Goal: Entertainment & Leisure: Consume media (video, audio)

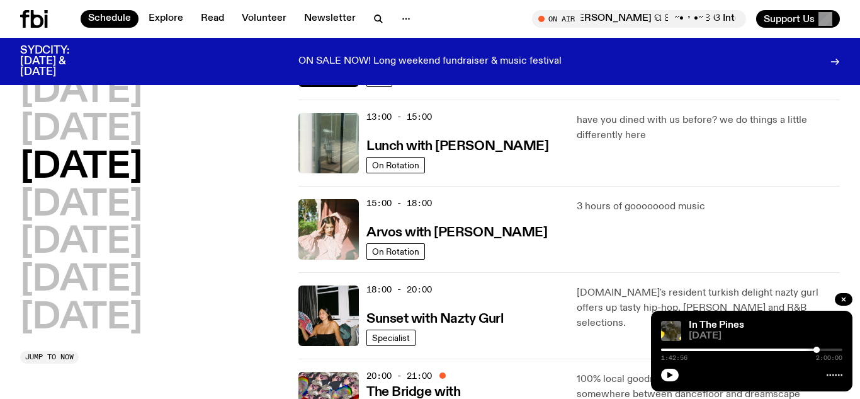
scroll to position [353, 0]
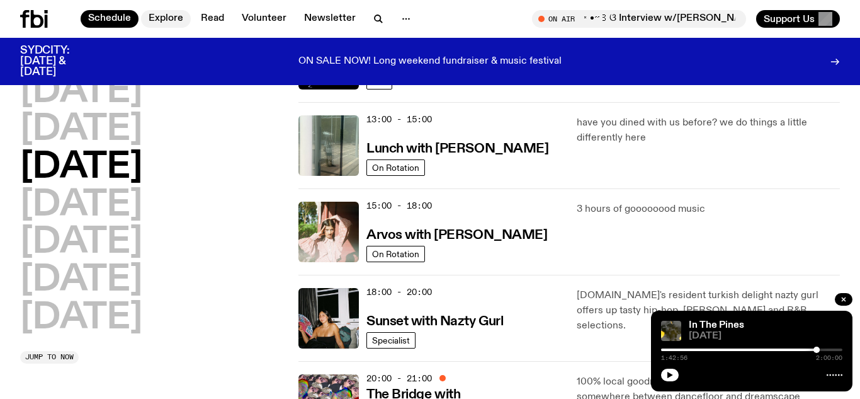
click at [169, 21] on link "Explore" at bounding box center [166, 19] width 50 height 18
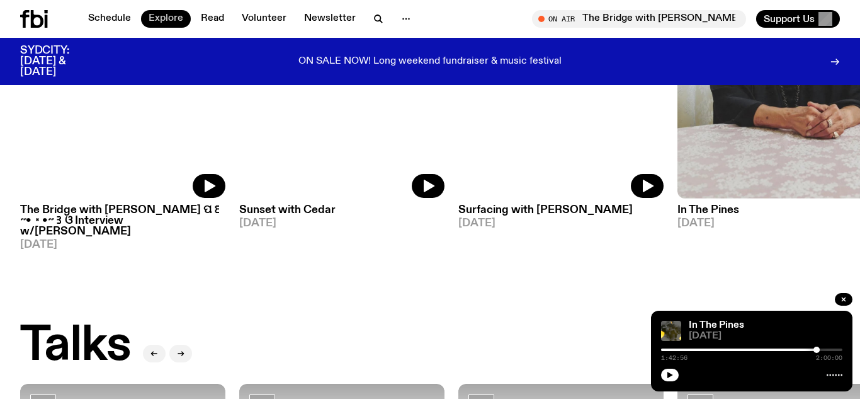
scroll to position [1058, 0]
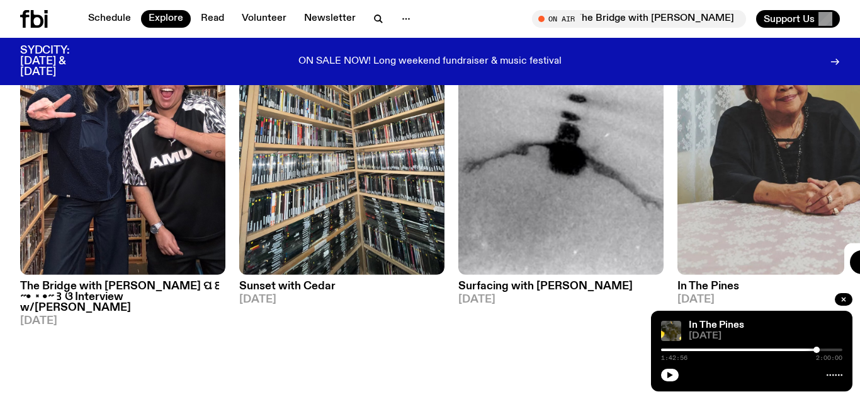
click at [829, 210] on img at bounding box center [780, 138] width 205 height 274
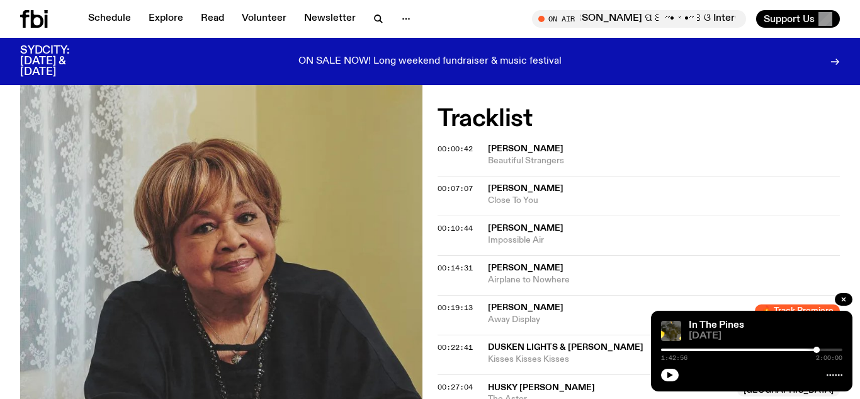
scroll to position [327, 0]
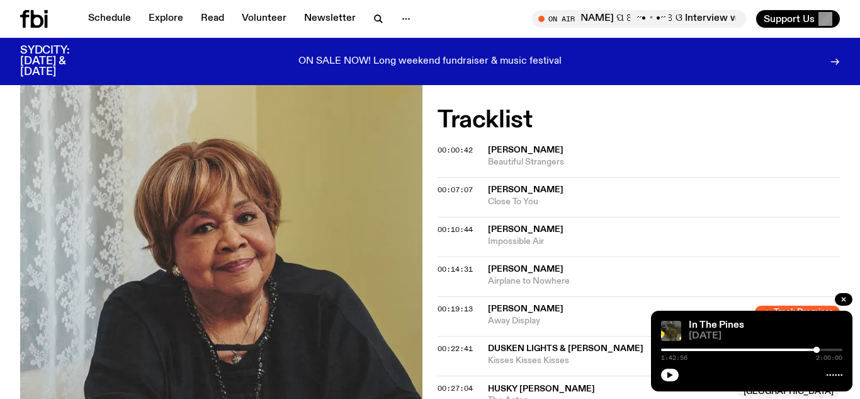
click at [514, 154] on span "[PERSON_NAME]" at bounding box center [526, 149] width 76 height 9
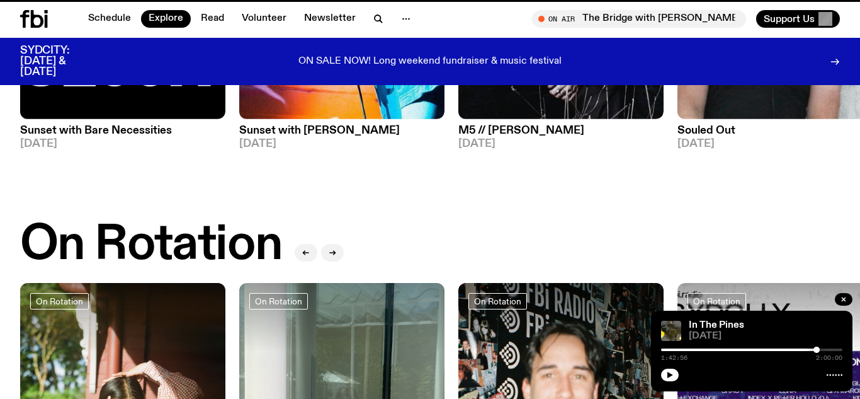
scroll to position [1058, 0]
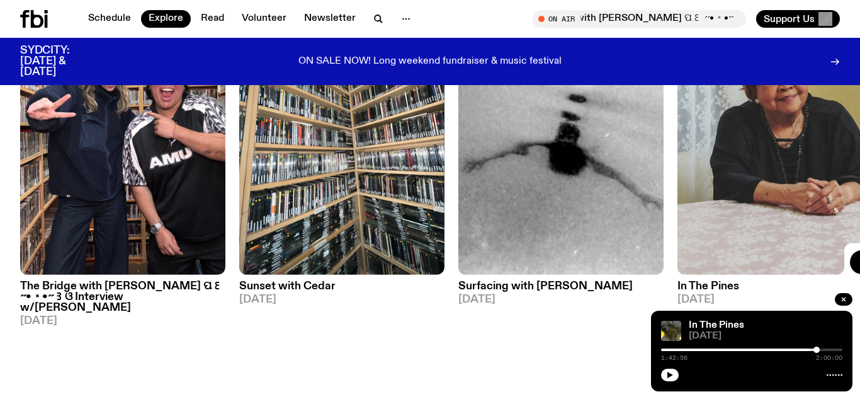
click at [760, 219] on img at bounding box center [780, 138] width 205 height 274
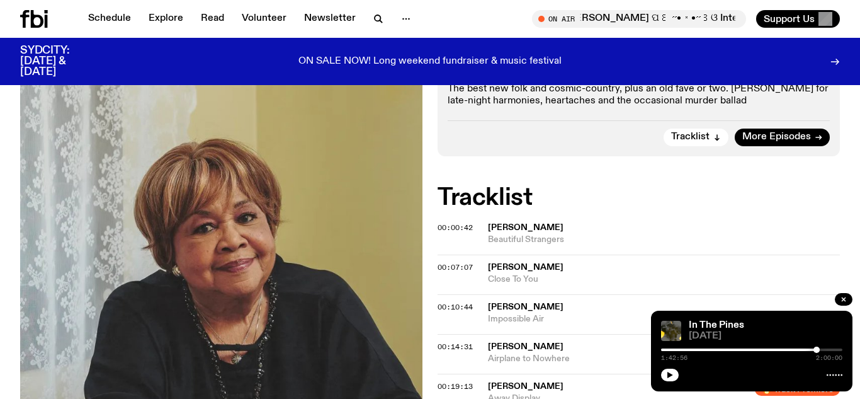
scroll to position [252, 0]
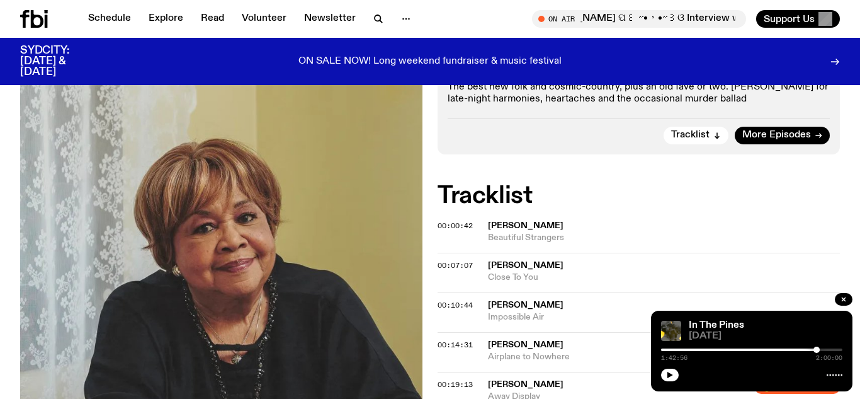
click at [529, 234] on span "Beautiful Strangers" at bounding box center [664, 238] width 352 height 12
click at [529, 234] on div "Copied" at bounding box center [515, 231] width 34 height 12
click at [529, 234] on span "Beautiful Strangers" at bounding box center [664, 238] width 352 height 12
click at [799, 137] on span "More Episodes" at bounding box center [776, 134] width 69 height 9
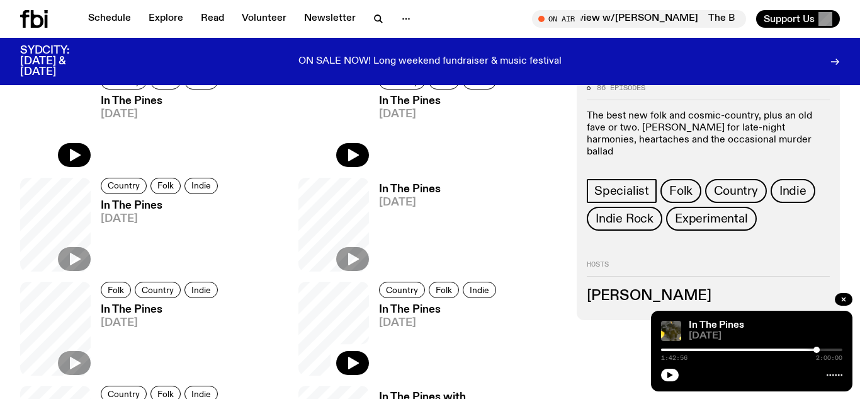
scroll to position [479, 0]
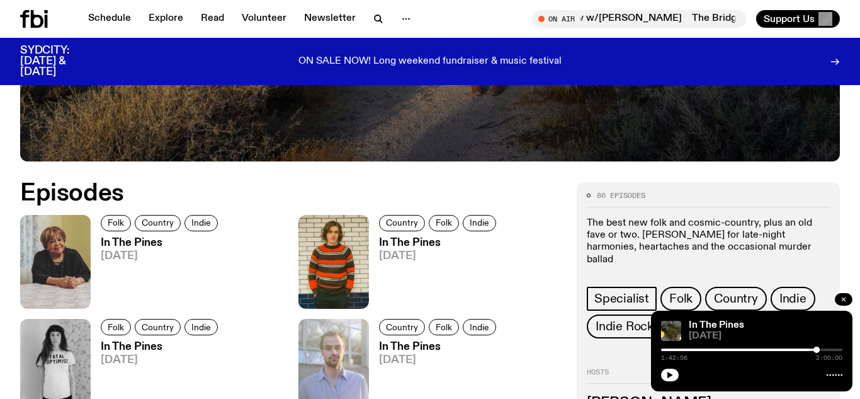
click at [842, 297] on icon "button" at bounding box center [844, 299] width 4 height 4
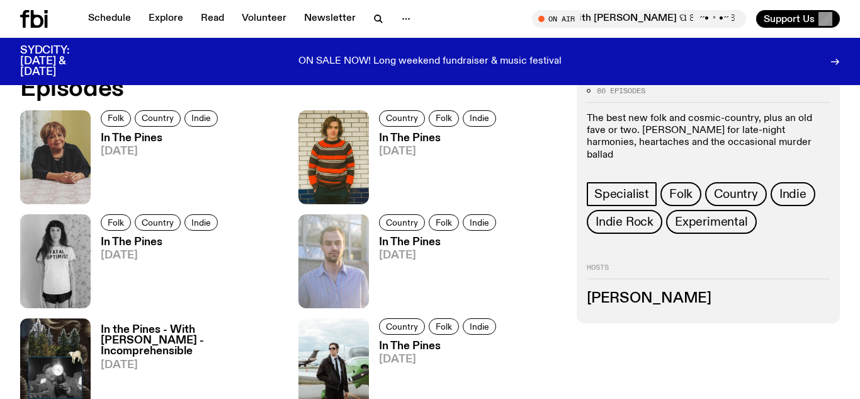
scroll to position [579, 0]
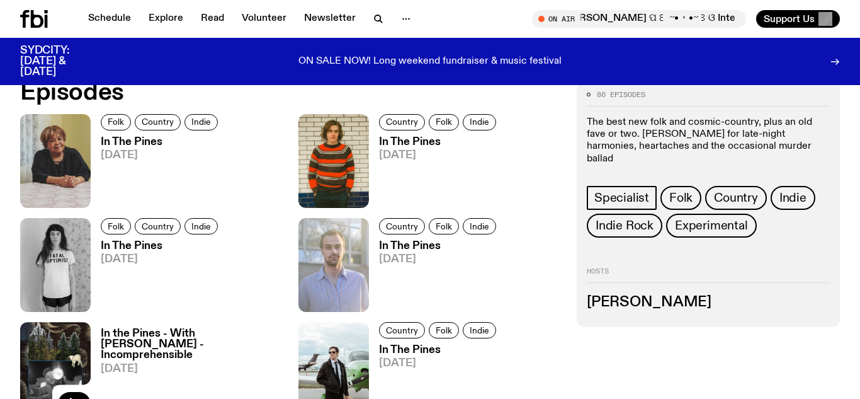
click at [64, 351] on img at bounding box center [55, 369] width 71 height 94
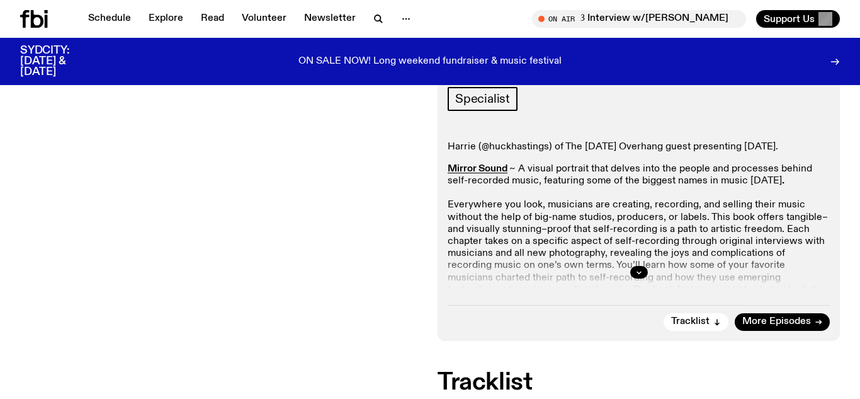
scroll to position [302, 0]
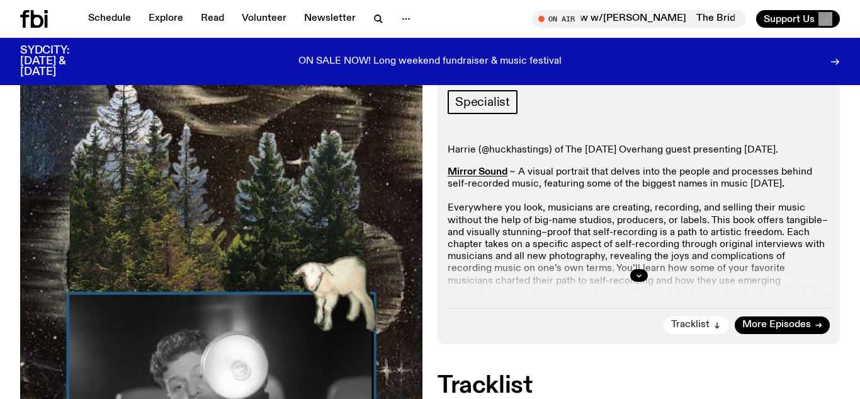
click at [720, 321] on icon "button" at bounding box center [717, 325] width 8 height 8
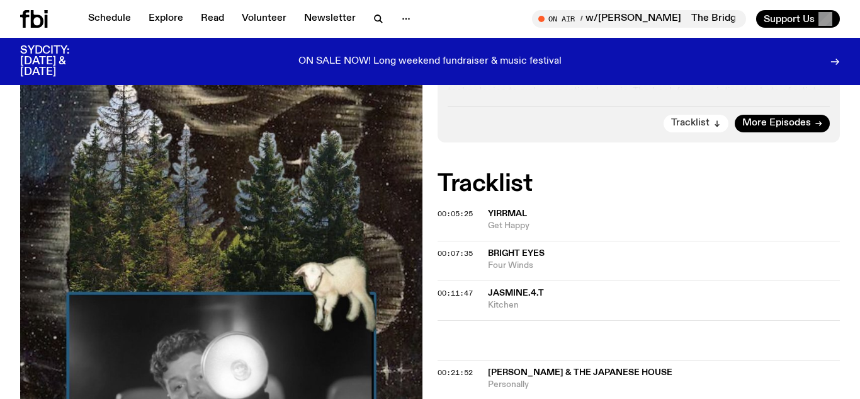
scroll to position [545, 0]
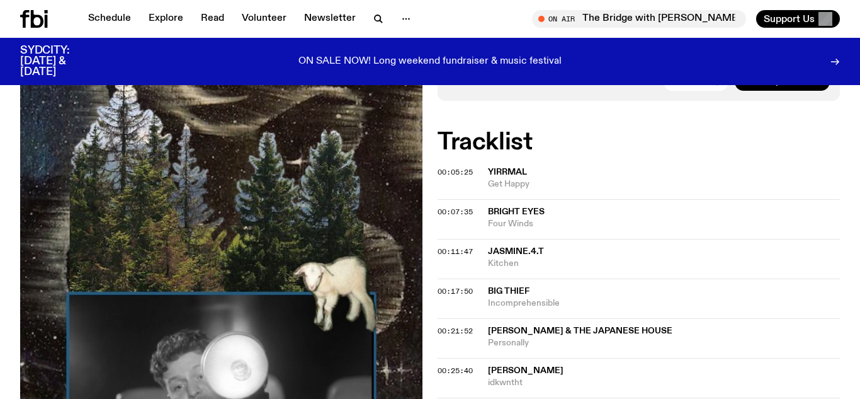
click at [500, 178] on span "Get Happy" at bounding box center [664, 184] width 352 height 12
click at [486, 199] on div "00:05:25 Yirrmal Get Happy" at bounding box center [639, 219] width 402 height 40
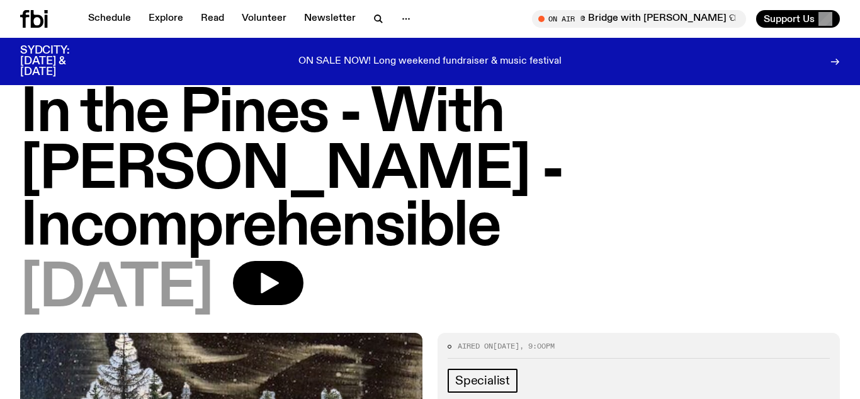
scroll to position [16, 0]
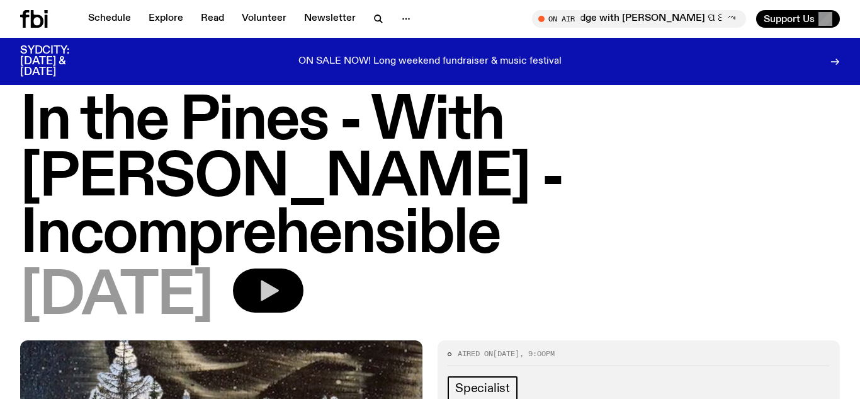
click at [279, 280] on icon "button" at bounding box center [270, 290] width 18 height 21
